Goal: Transaction & Acquisition: Obtain resource

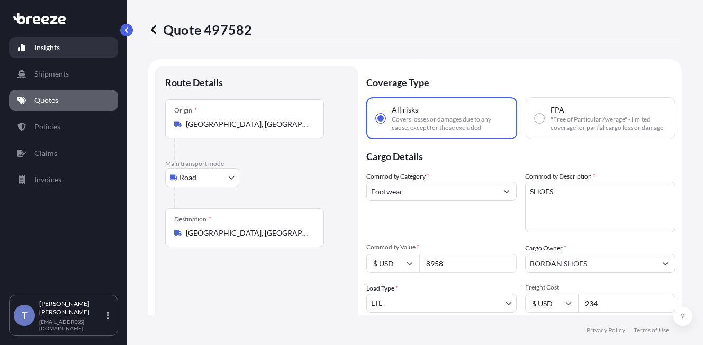
select select "Road"
select select "1"
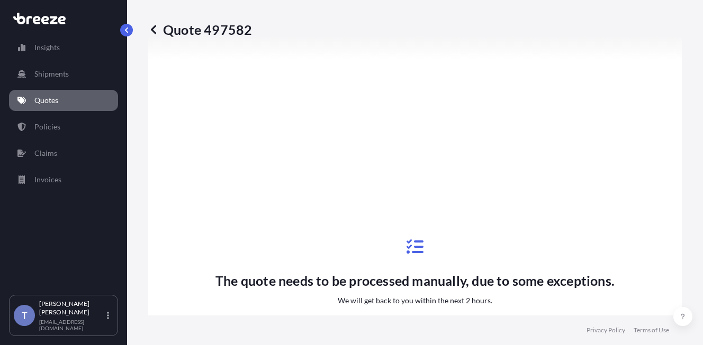
click at [64, 106] on link "Quotes" at bounding box center [63, 100] width 109 height 21
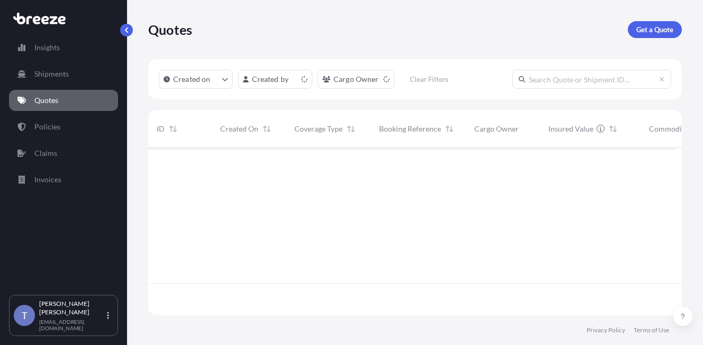
scroll to position [154, 520]
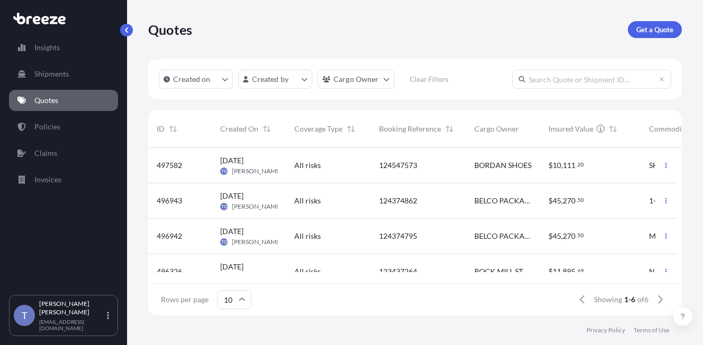
click at [547, 89] on input "text" at bounding box center [591, 79] width 159 height 19
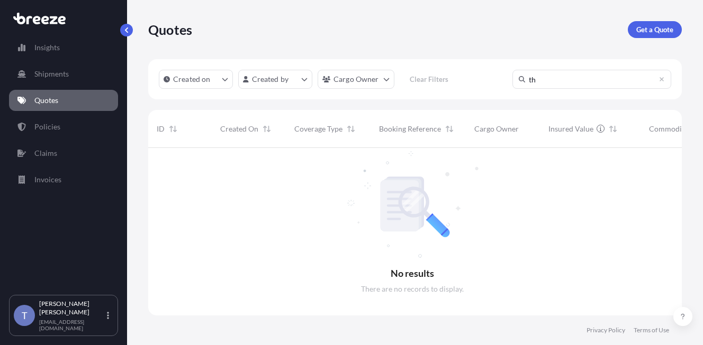
scroll to position [187, 520]
type input "th"
click at [398, 86] on html "Insights Shipments Quotes Policies Claims Invoices T Tania Orozco shipusa@glova…" at bounding box center [351, 212] width 703 height 425
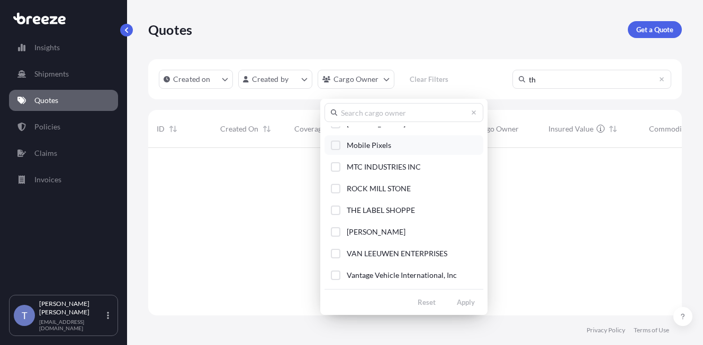
scroll to position [372, 0]
click at [403, 213] on span "THE LABEL SHOPPE" at bounding box center [381, 210] width 68 height 11
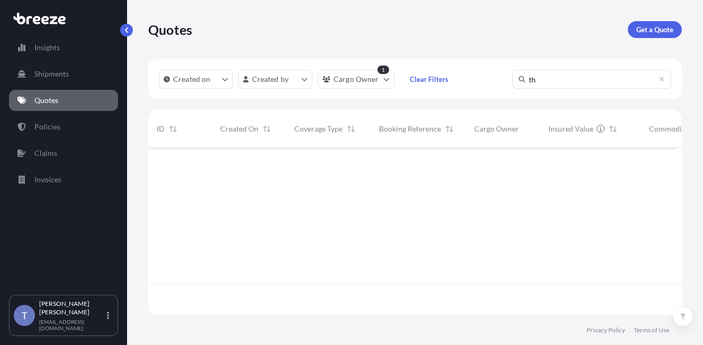
scroll to position [187, 520]
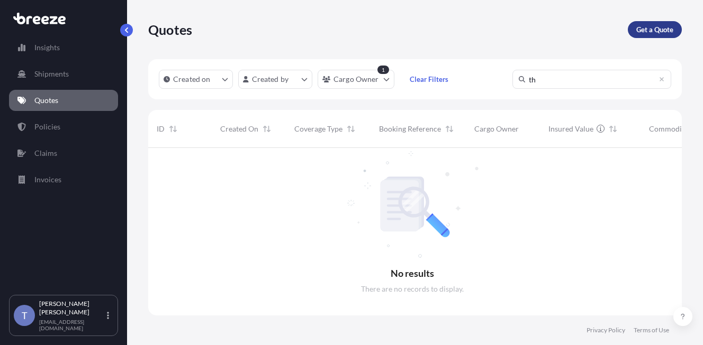
click at [641, 30] on p "Get a Quote" at bounding box center [654, 29] width 37 height 11
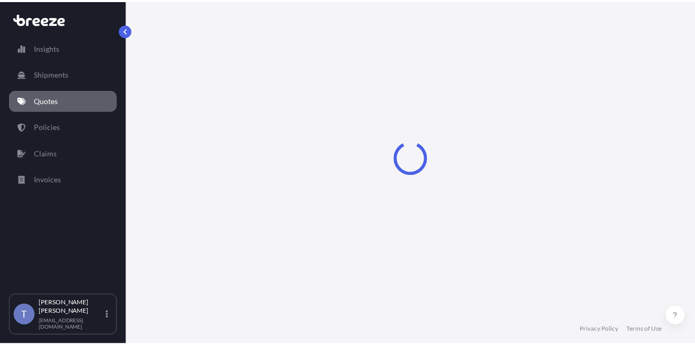
scroll to position [19, 0]
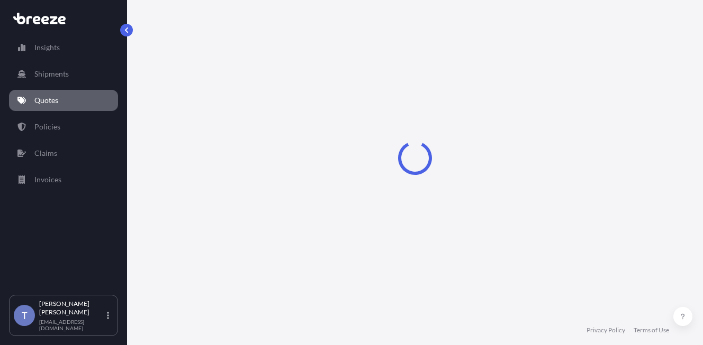
select select "Sea"
select select "1"
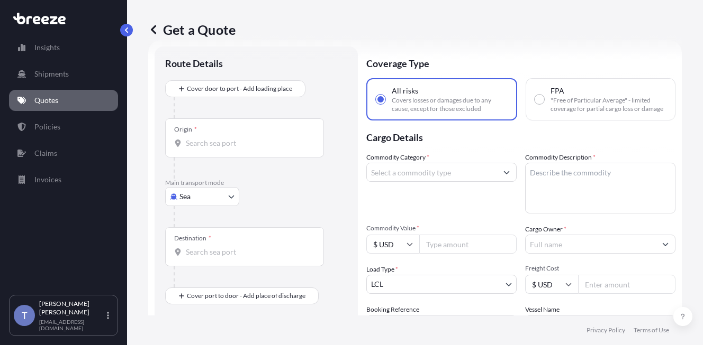
click at [229, 224] on body "Insights Shipments Quotes Policies Claims Invoices T Tania Orozco shipusa@glova…" at bounding box center [351, 212] width 703 height 425
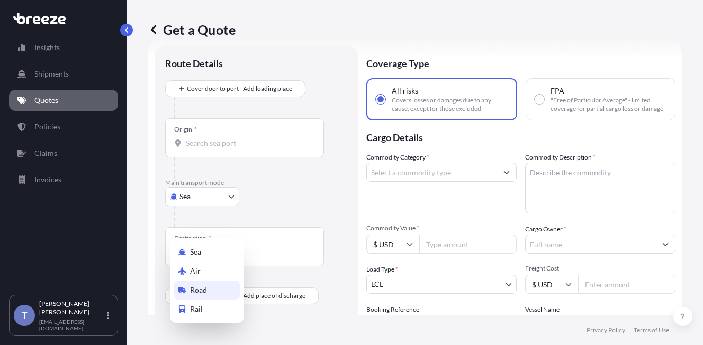
click at [217, 300] on div "Road" at bounding box center [207, 290] width 66 height 19
select select "Road"
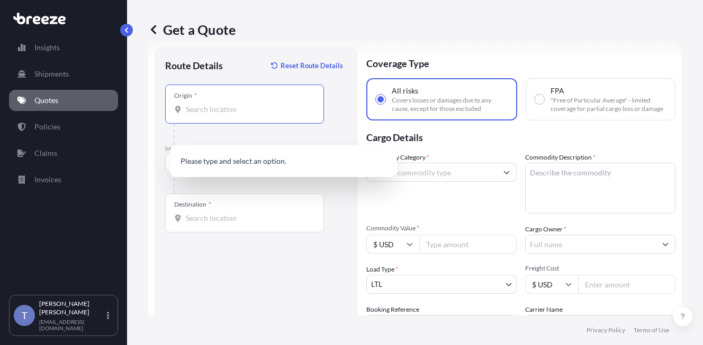
click at [232, 115] on input "Origin *" at bounding box center [248, 109] width 125 height 11
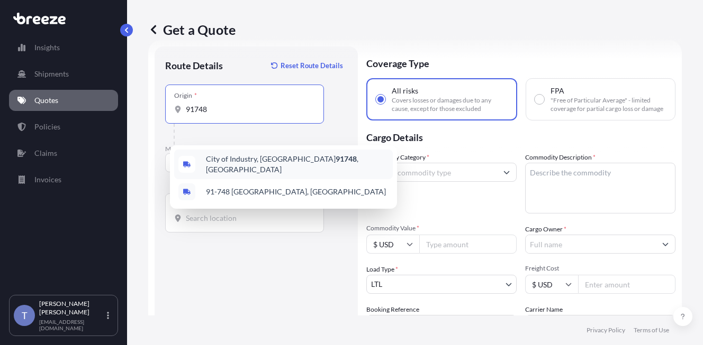
click at [279, 160] on span "City of Industry, CA 91748 , USA" at bounding box center [297, 164] width 183 height 21
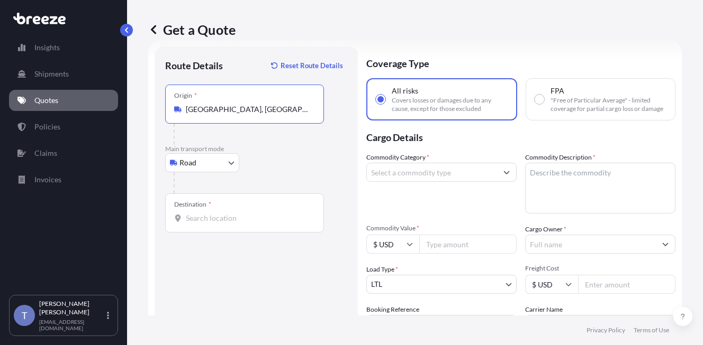
type input "[GEOGRAPHIC_DATA], [GEOGRAPHIC_DATA]"
click at [228, 224] on input "Destination *" at bounding box center [248, 218] width 125 height 11
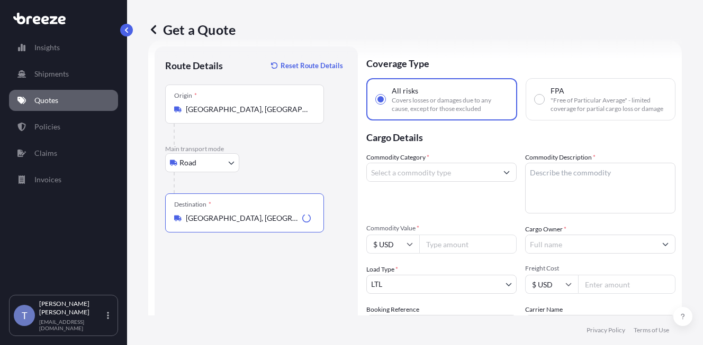
type input "[GEOGRAPHIC_DATA], [GEOGRAPHIC_DATA]"
click at [458, 182] on input "Commodity Category *" at bounding box center [432, 172] width 130 height 19
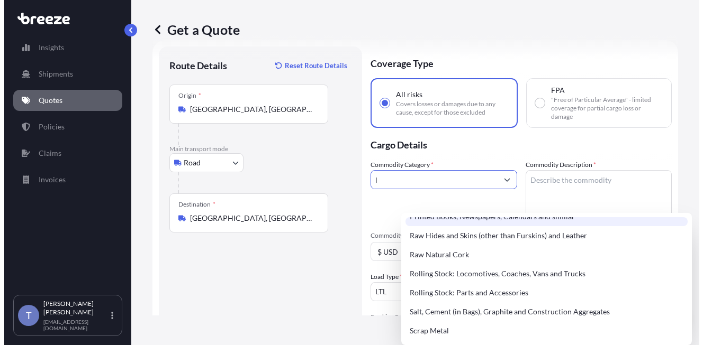
scroll to position [1534, 0]
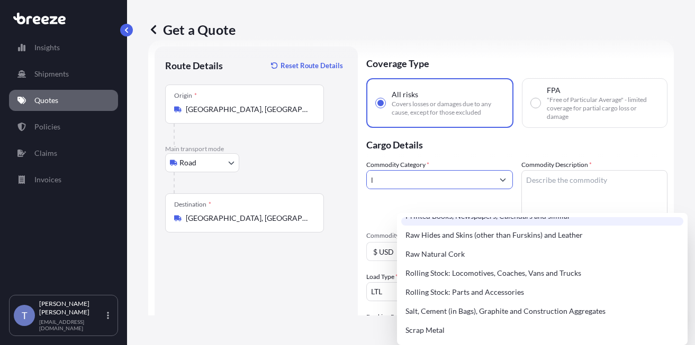
click at [490, 226] on div "Printed Books, Newspapers, Calendars and similar" at bounding box center [542, 216] width 282 height 19
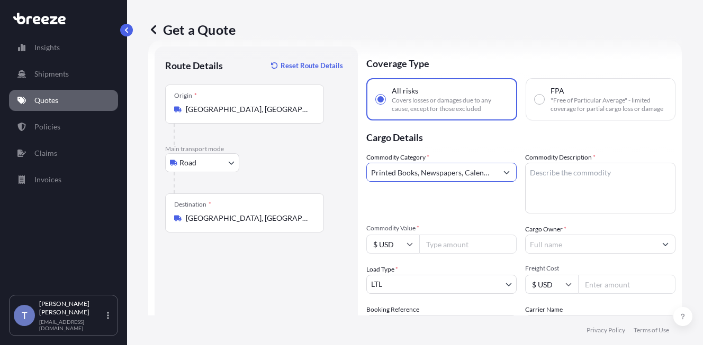
type input "Printed Books, Newspapers, Calendars and similar"
click at [449, 31] on div "Get a Quote" at bounding box center [414, 29] width 533 height 17
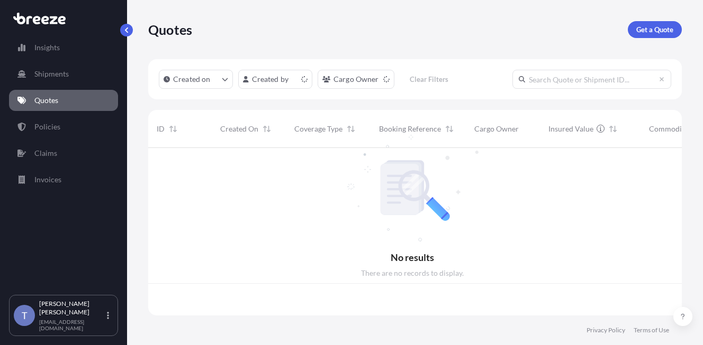
scroll to position [154, 520]
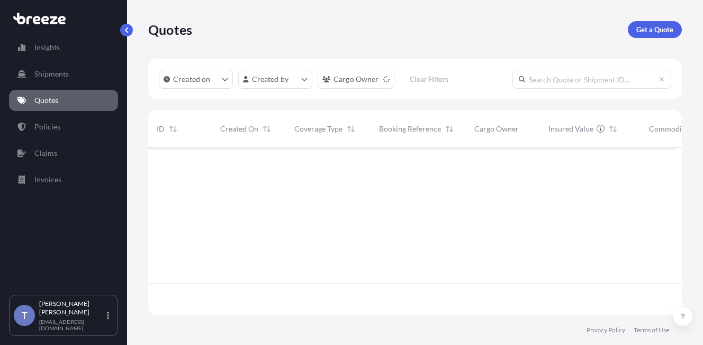
click at [630, 84] on input "text" at bounding box center [591, 79] width 159 height 19
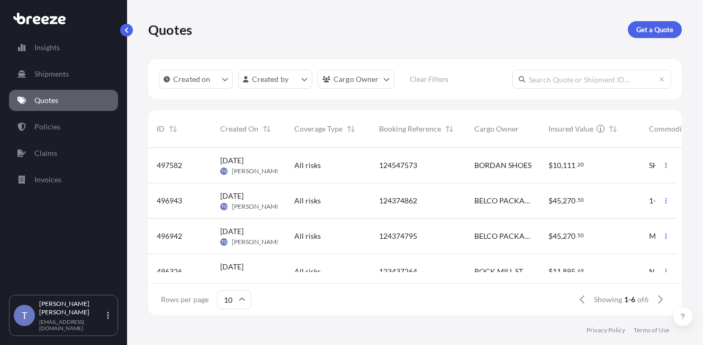
type input "v"
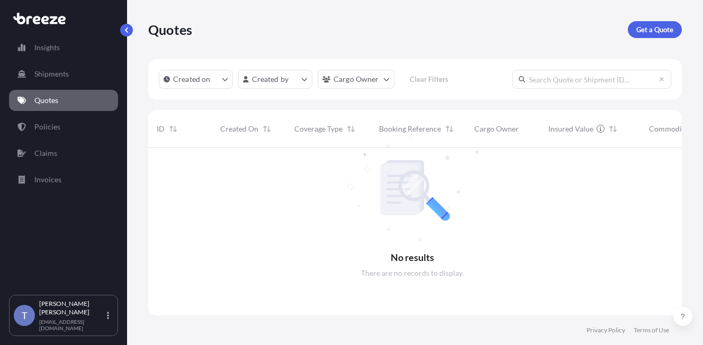
scroll to position [8, 8]
paste input "BRZ496725"
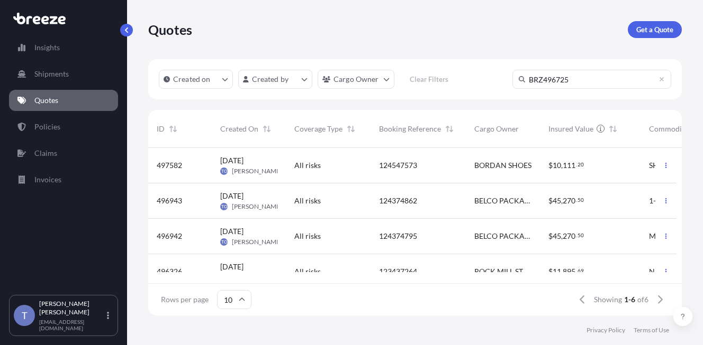
scroll to position [187, 520]
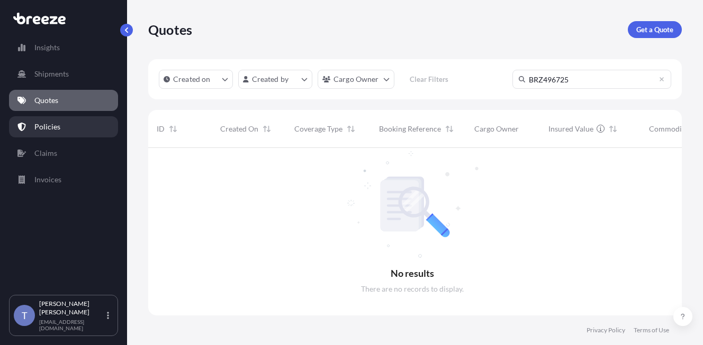
type input "BRZ496725"
click at [72, 131] on link "Policies" at bounding box center [63, 126] width 109 height 21
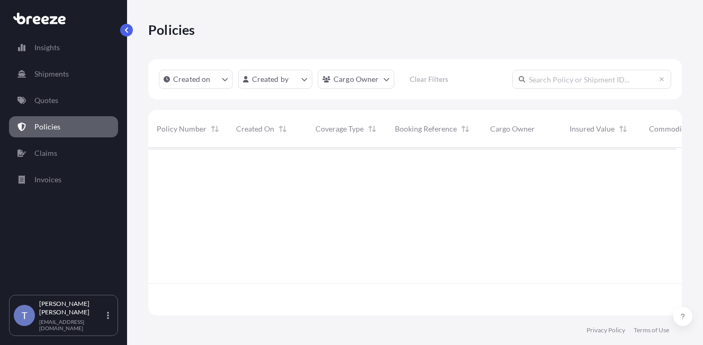
scroll to position [154, 520]
click at [558, 81] on input "text" at bounding box center [591, 79] width 159 height 19
paste input "BRZ496725"
type input "BRZ496725"
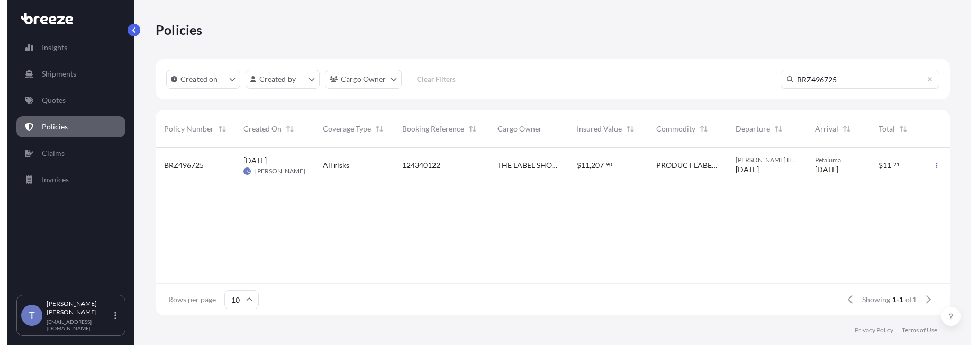
scroll to position [0, 0]
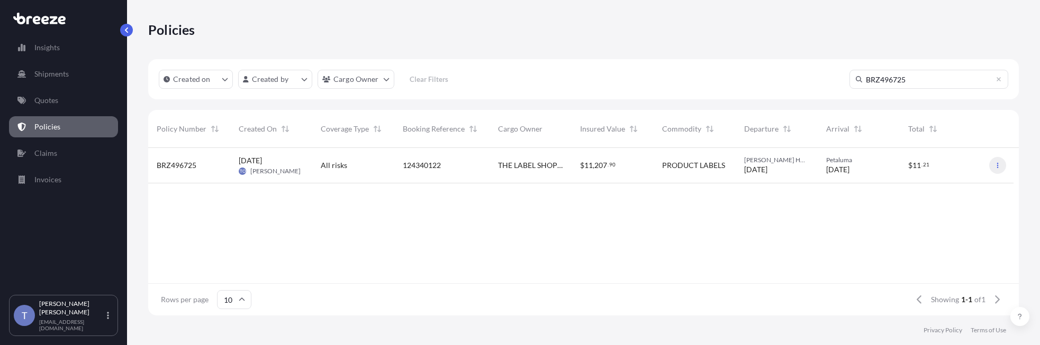
click at [702, 168] on icon "button" at bounding box center [998, 165] width 2 height 5
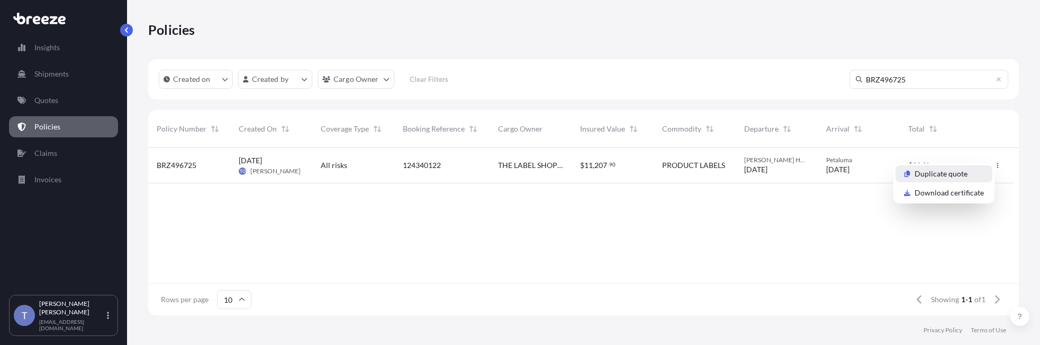
click at [702, 173] on link "Duplicate quote" at bounding box center [943, 174] width 97 height 17
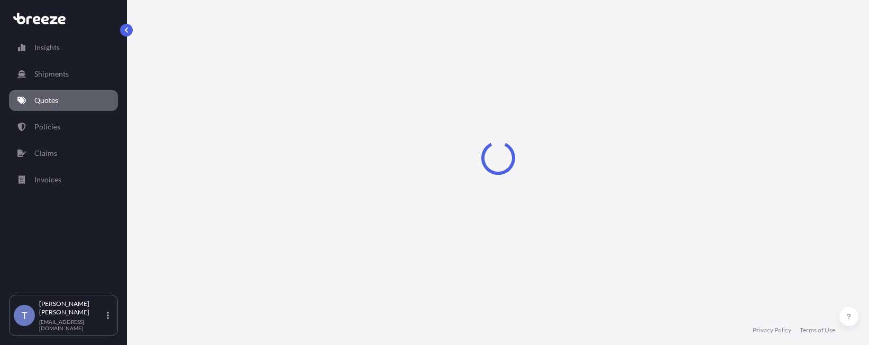
select select "Road"
select select "1"
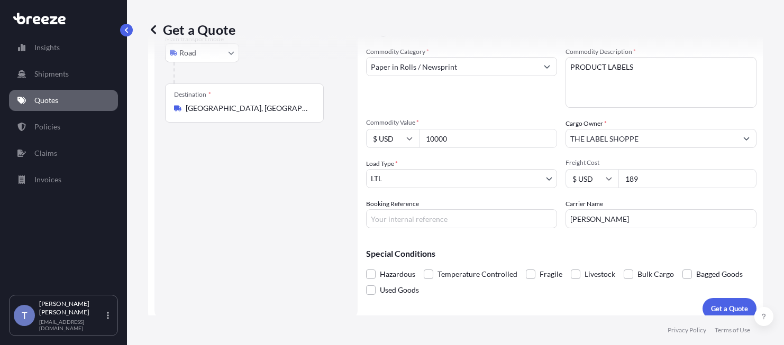
drag, startPoint x: 486, startPoint y: 260, endPoint x: 480, endPoint y: 260, distance: 5.8
click at [486, 229] on input "Booking Reference" at bounding box center [461, 219] width 191 height 19
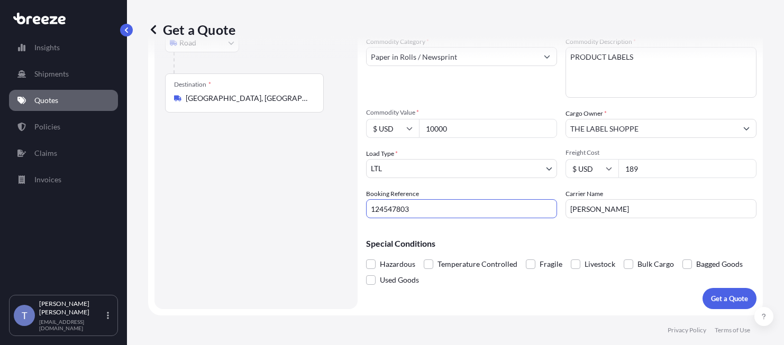
scroll to position [180, 0]
type input "124547803"
click at [536, 227] on div "Special Conditions Hazardous Temperature Controlled Fragile Livestock Bulk Carg…" at bounding box center [561, 257] width 390 height 61
click at [535, 260] on span at bounding box center [531, 265] width 10 height 10
click at [526, 257] on input "Fragile" at bounding box center [526, 257] width 0 height 0
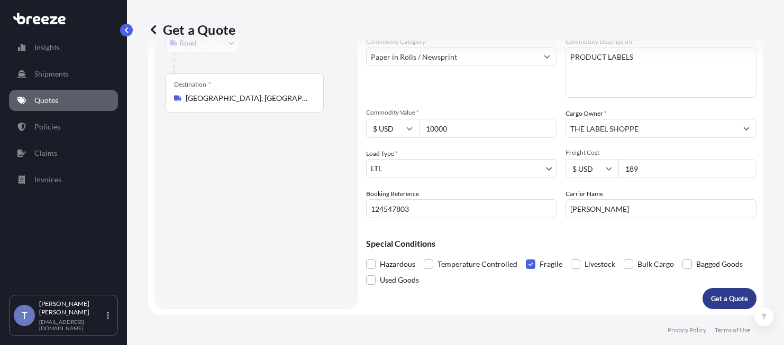
click at [702, 294] on p "Get a Quote" at bounding box center [729, 299] width 37 height 11
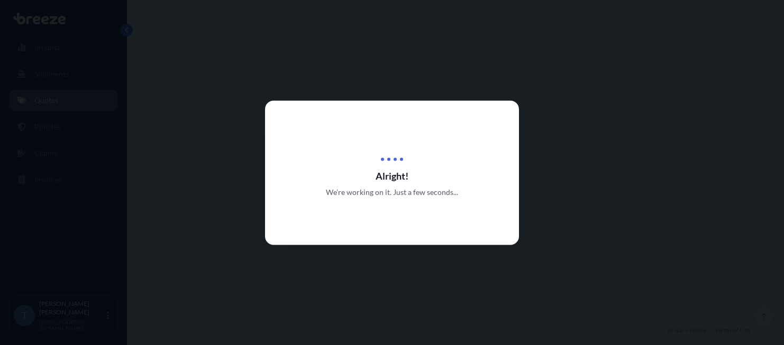
select select "Road"
select select "1"
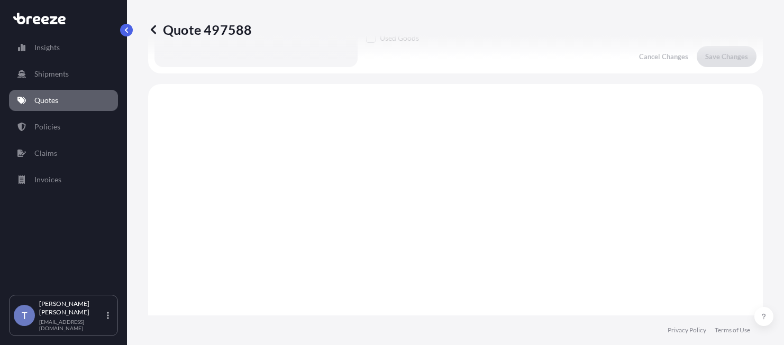
scroll to position [445, 0]
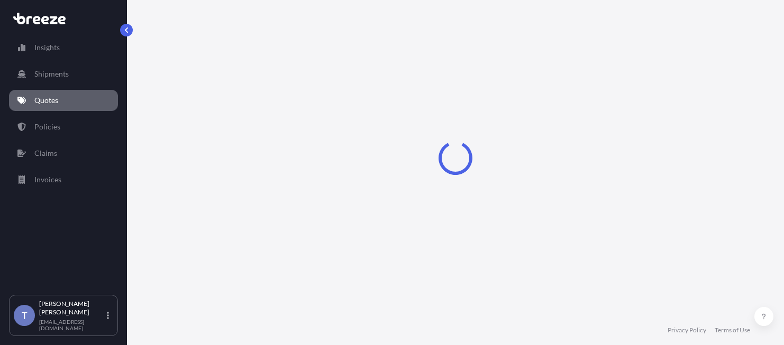
select select "Road"
select select "1"
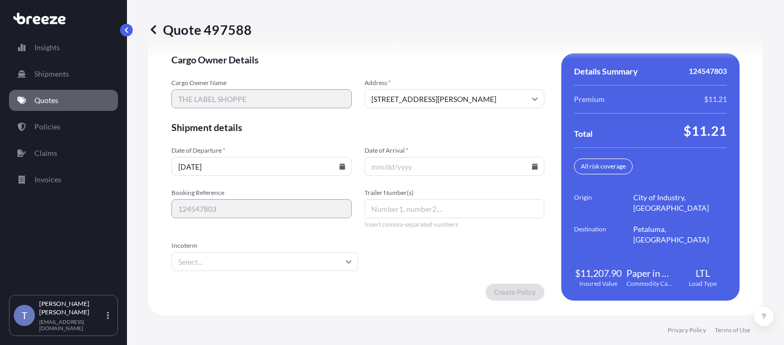
scroll to position [1720, 0]
click at [447, 176] on input "Date of Arrival *" at bounding box center [455, 166] width 180 height 19
click at [532, 170] on icon at bounding box center [535, 166] width 6 height 6
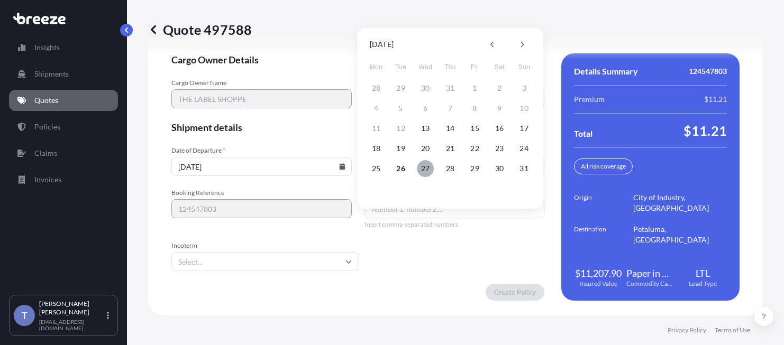
click at [425, 173] on button "27" at bounding box center [425, 168] width 17 height 17
type input "08/27/2025"
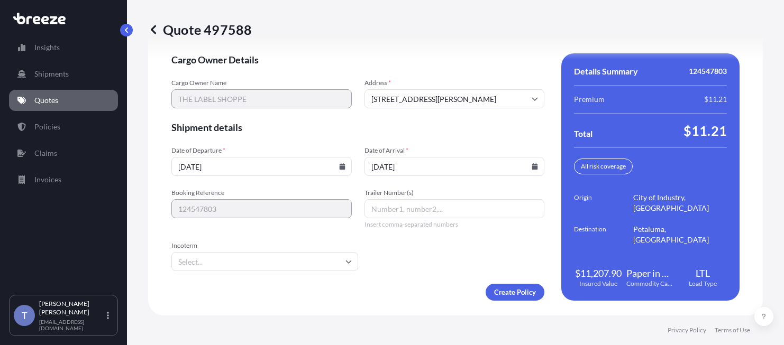
click at [340, 170] on icon at bounding box center [342, 166] width 6 height 6
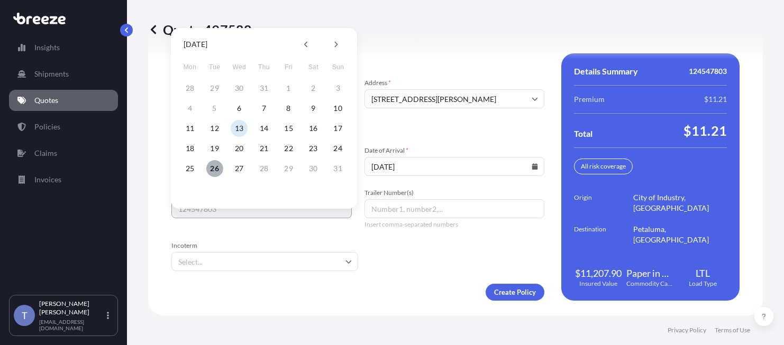
click at [219, 168] on button "26" at bounding box center [214, 168] width 17 height 17
type input "[DATE]"
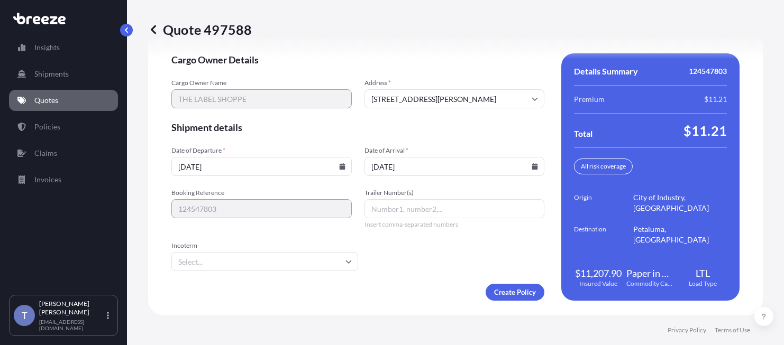
scroll to position [1785, 0]
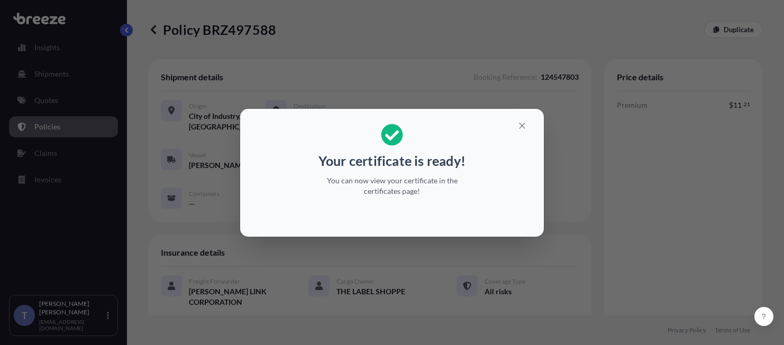
click at [527, 123] on icon "button" at bounding box center [522, 126] width 10 height 10
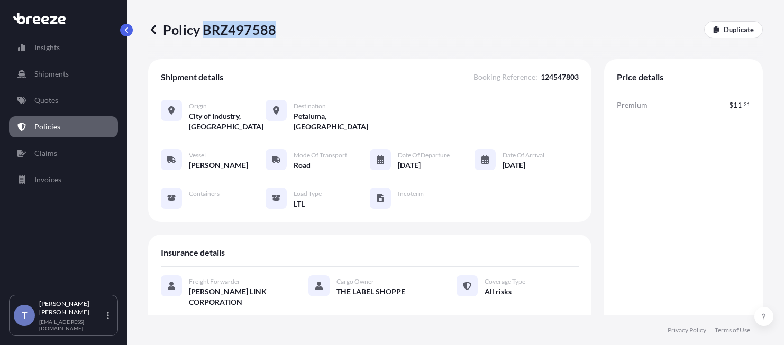
drag, startPoint x: 278, startPoint y: 37, endPoint x: 210, endPoint y: 35, distance: 67.8
click at [210, 35] on p "Policy BRZ497588" at bounding box center [212, 29] width 128 height 17
copy p "BRZ497588"
drag, startPoint x: 674, startPoint y: 191, endPoint x: 680, endPoint y: 191, distance: 5.8
click at [674, 191] on div "Premium $ 11 . 21 Total $ 11 . 21" at bounding box center [683, 242] width 133 height 285
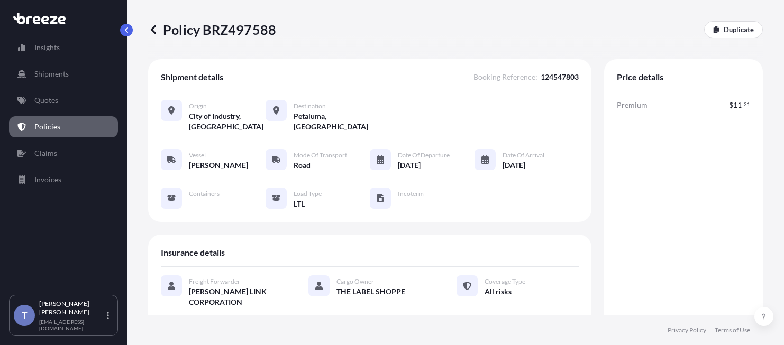
click at [583, 23] on div "Policy BRZ497588 Duplicate" at bounding box center [455, 29] width 615 height 59
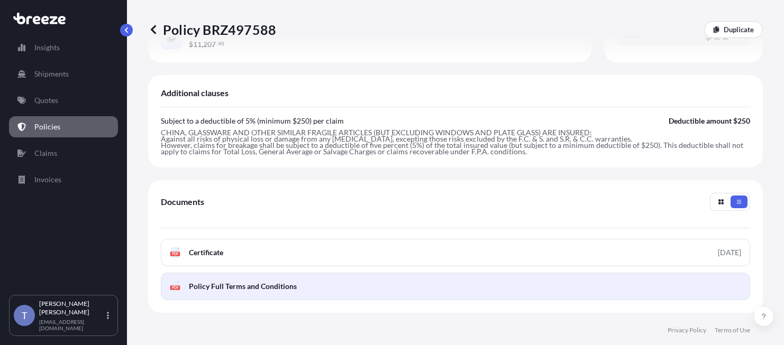
scroll to position [423, 0]
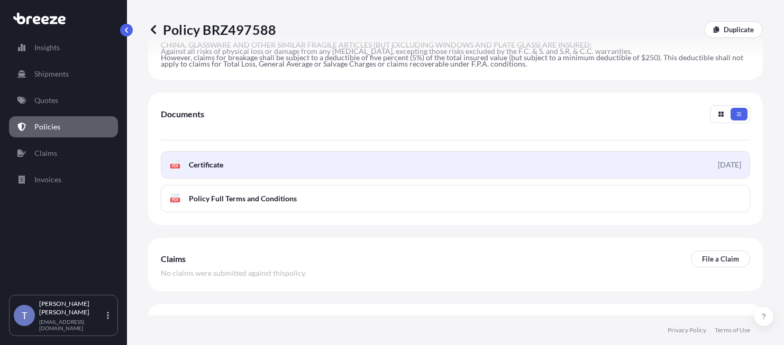
click at [562, 179] on link "PDF Certificate 2025-08-26" at bounding box center [455, 165] width 589 height 28
